Goal: Find specific page/section: Find specific page/section

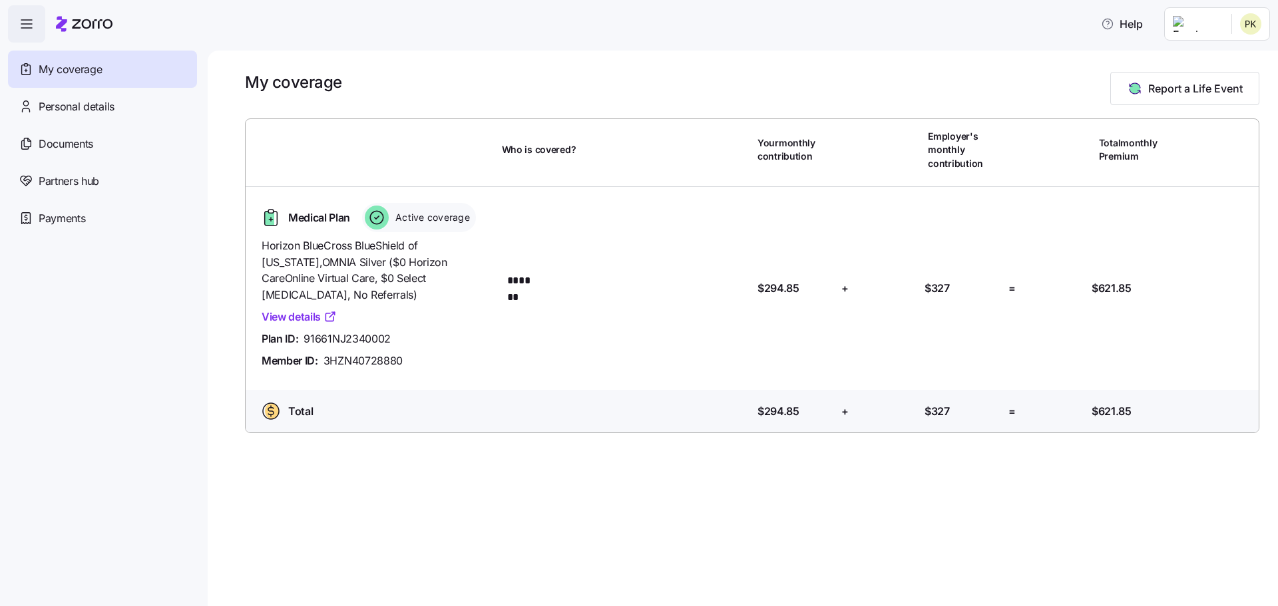
click at [300, 309] on link "View details" at bounding box center [299, 317] width 75 height 17
